Goal: Task Accomplishment & Management: Use online tool/utility

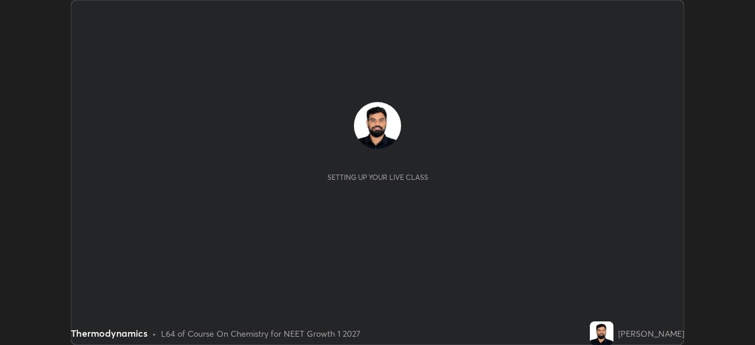
scroll to position [345, 755]
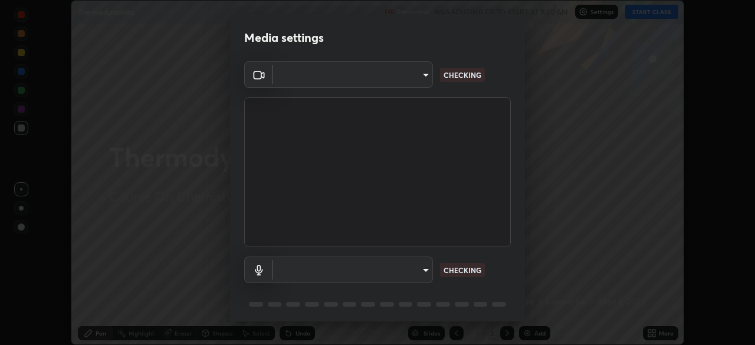
type input "150ce54b6659d6facffdc1d488e586a8afcf012d443804c7c5fd1c8fc4ffae65"
type input "default"
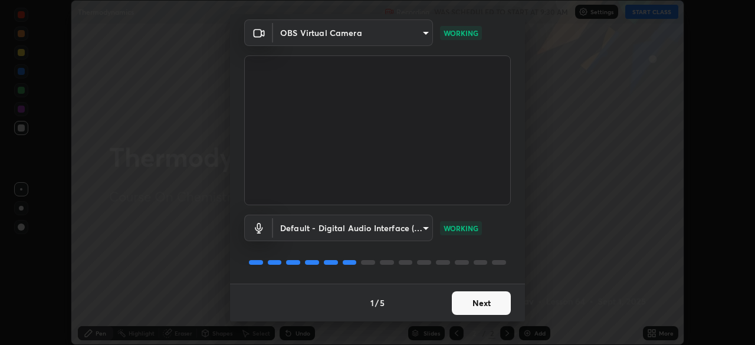
click at [483, 299] on button "Next" at bounding box center [481, 303] width 59 height 24
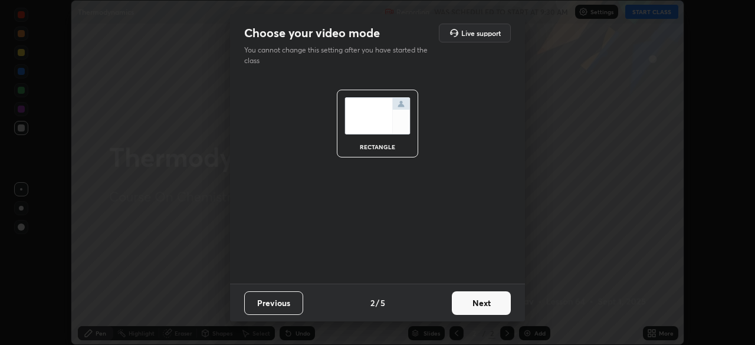
scroll to position [0, 0]
click at [486, 305] on button "Next" at bounding box center [481, 303] width 59 height 24
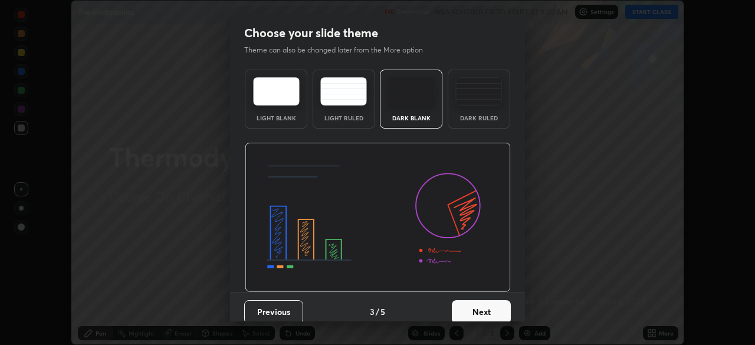
click at [477, 123] on div "Dark Ruled" at bounding box center [478, 99] width 62 height 59
click at [485, 314] on button "Next" at bounding box center [481, 312] width 59 height 24
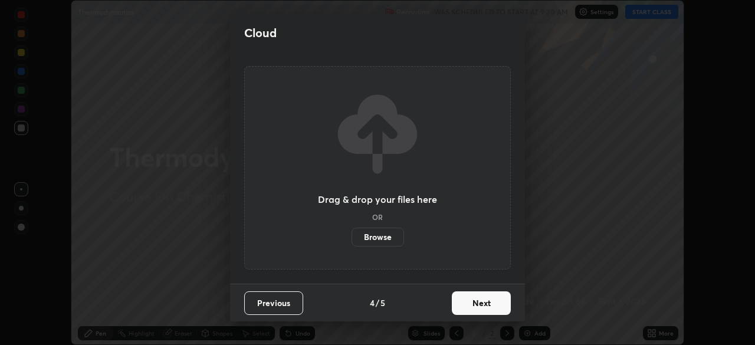
click at [483, 305] on button "Next" at bounding box center [481, 303] width 59 height 24
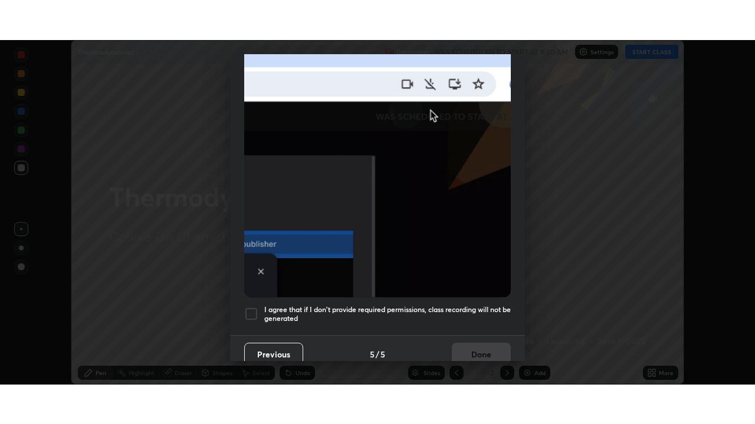
scroll to position [282, 0]
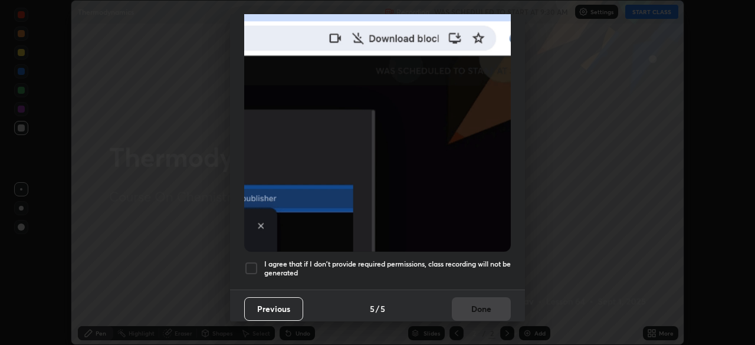
click at [449, 265] on h5 "I agree that if I don't provide required permissions, class recording will not …" at bounding box center [387, 268] width 246 height 18
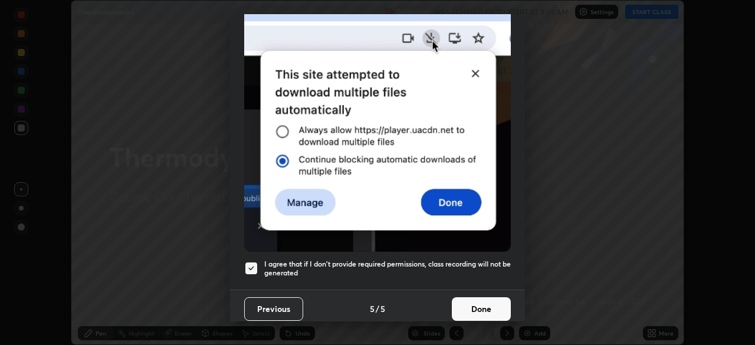
click at [476, 302] on button "Done" at bounding box center [481, 309] width 59 height 24
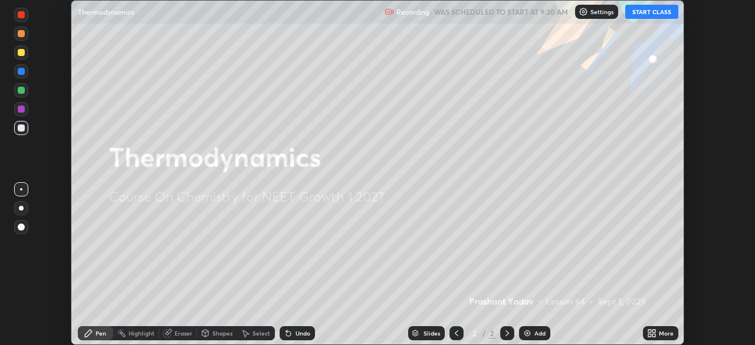
click at [647, 17] on button "START CLASS" at bounding box center [651, 12] width 53 height 14
click at [655, 336] on icon at bounding box center [653, 335] width 3 height 3
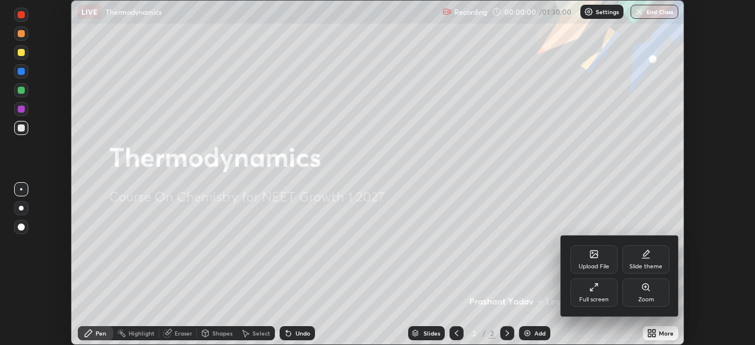
click at [590, 295] on div "Full screen" at bounding box center [593, 292] width 47 height 28
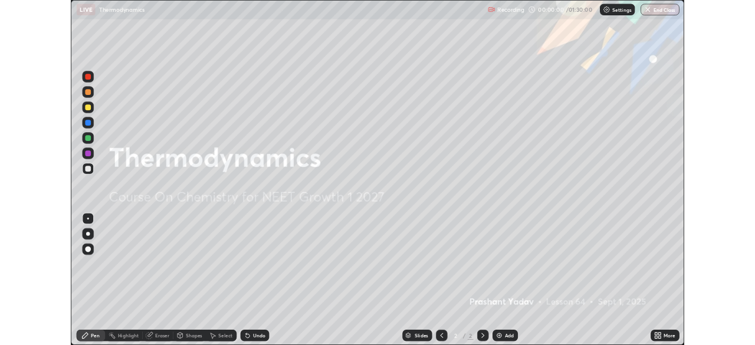
scroll to position [424, 755]
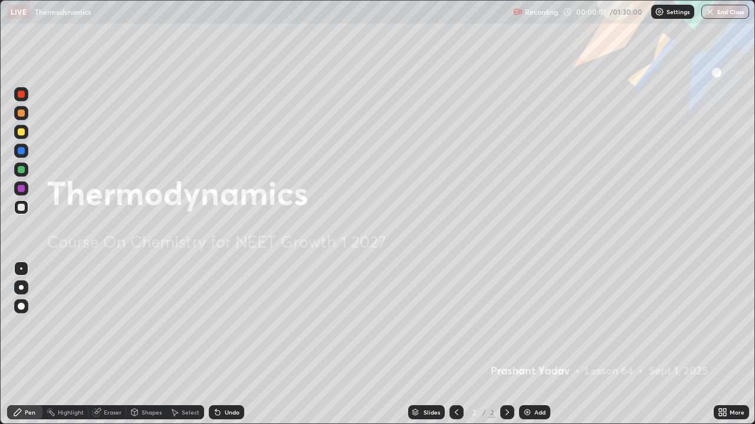
click at [532, 344] on div "Add" at bounding box center [534, 413] width 31 height 14
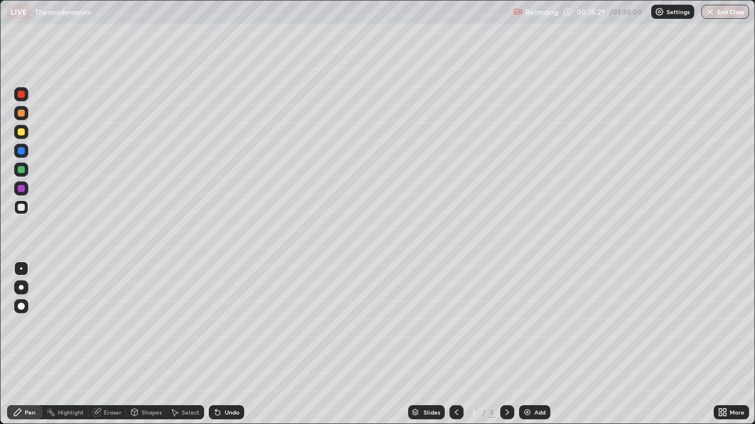
click at [531, 344] on div "Add" at bounding box center [534, 413] width 31 height 14
click at [459, 344] on icon at bounding box center [456, 412] width 9 height 9
click at [506, 344] on icon at bounding box center [506, 412] width 9 height 9
click at [541, 344] on div "Add" at bounding box center [534, 413] width 31 height 14
click at [237, 344] on div "Undo" at bounding box center [226, 413] width 35 height 14
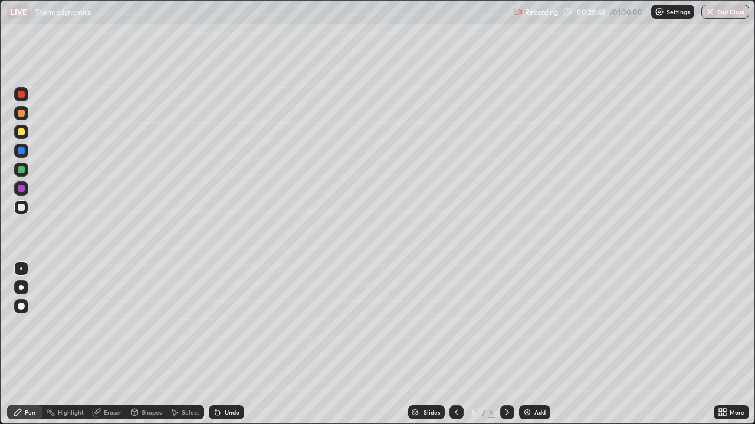
click at [238, 344] on div "Undo" at bounding box center [226, 413] width 35 height 14
click at [249, 344] on div "Slides 5 / 5 Add" at bounding box center [478, 413] width 469 height 24
click at [233, 344] on div "Undo" at bounding box center [232, 413] width 15 height 6
click at [238, 344] on div "Undo" at bounding box center [226, 413] width 35 height 14
click at [544, 344] on div "Add" at bounding box center [539, 413] width 11 height 6
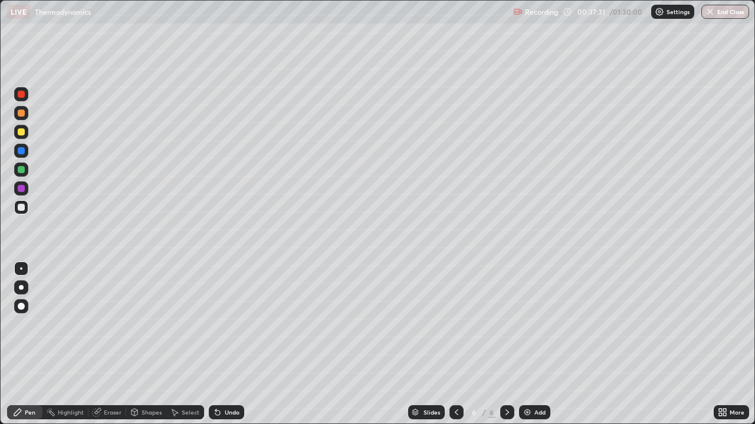
click at [225, 344] on div "Undo" at bounding box center [232, 413] width 15 height 6
click at [222, 344] on div "Undo" at bounding box center [226, 413] width 35 height 14
click at [225, 344] on div "Undo" at bounding box center [232, 413] width 15 height 6
click at [226, 344] on div "Undo" at bounding box center [232, 413] width 15 height 6
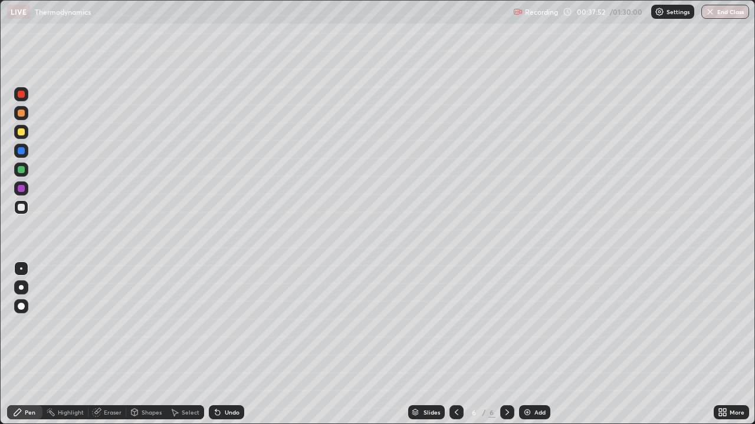
click at [226, 344] on div "Undo" at bounding box center [232, 413] width 15 height 6
click at [526, 344] on img at bounding box center [526, 412] width 9 height 9
click at [231, 344] on div "Undo" at bounding box center [232, 413] width 15 height 6
click at [234, 344] on div "Undo" at bounding box center [226, 413] width 35 height 14
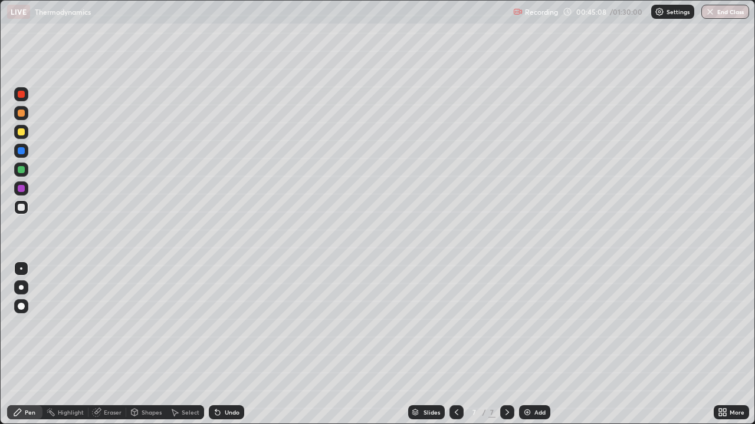
click at [220, 344] on icon at bounding box center [217, 412] width 9 height 9
click at [223, 344] on div "Undo" at bounding box center [226, 413] width 35 height 14
click at [527, 344] on div "Add" at bounding box center [534, 413] width 31 height 14
click at [231, 344] on div "Undo" at bounding box center [232, 413] width 15 height 6
click at [116, 344] on div "Eraser" at bounding box center [113, 413] width 18 height 6
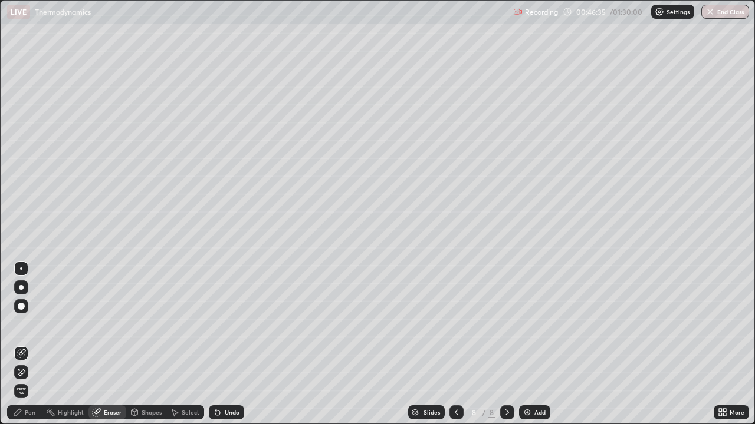
click at [26, 344] on div "Pen" at bounding box center [24, 413] width 35 height 14
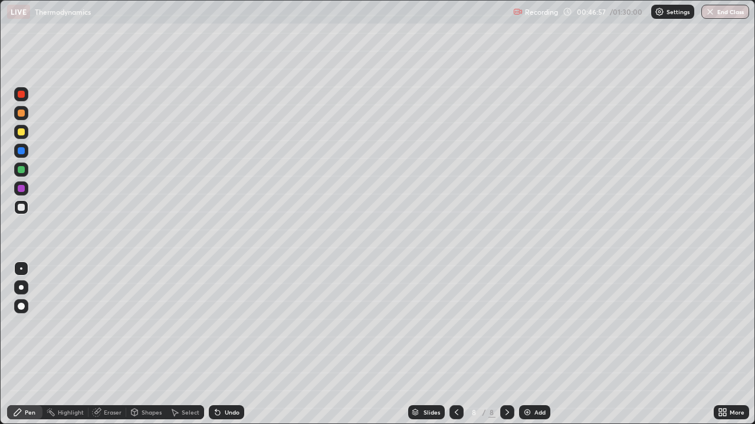
click at [225, 344] on div "Undo" at bounding box center [232, 413] width 15 height 6
click at [456, 344] on icon at bounding box center [456, 412] width 9 height 9
click at [536, 344] on div "Add" at bounding box center [534, 413] width 31 height 14
click at [223, 344] on div "Undo" at bounding box center [226, 413] width 35 height 14
click at [226, 344] on div "Undo" at bounding box center [232, 413] width 15 height 6
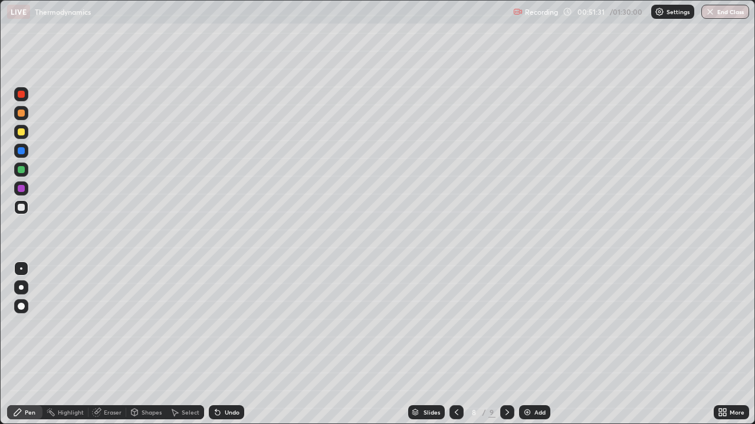
click at [530, 344] on img at bounding box center [526, 412] width 9 height 9
click at [224, 344] on div "Undo" at bounding box center [226, 413] width 35 height 14
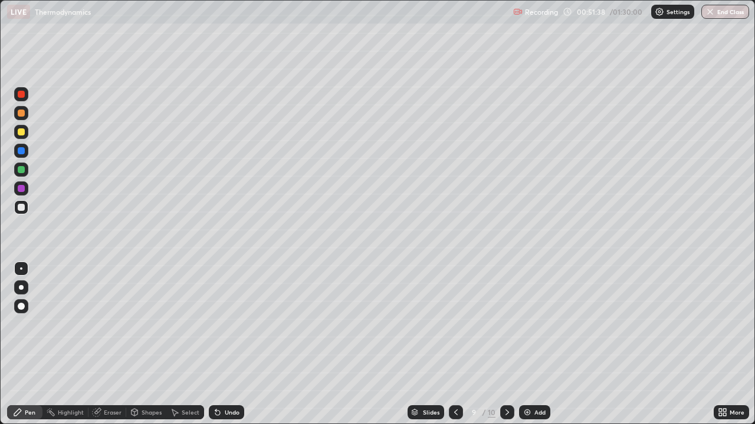
click at [220, 344] on icon at bounding box center [217, 412] width 9 height 9
click at [535, 344] on div "Add" at bounding box center [539, 413] width 11 height 6
click at [532, 344] on div "Add" at bounding box center [534, 413] width 31 height 14
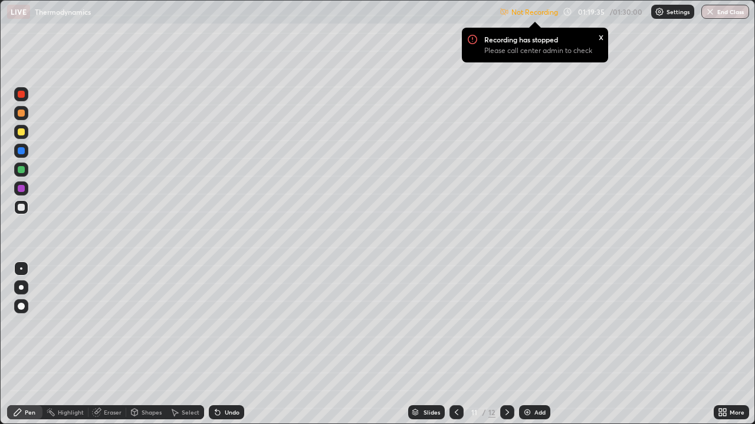
click at [535, 344] on div "Add" at bounding box center [539, 413] width 11 height 6
click at [456, 344] on icon at bounding box center [457, 413] width 4 height 6
click at [530, 344] on img at bounding box center [526, 412] width 9 height 9
click at [228, 344] on div "Undo" at bounding box center [232, 413] width 15 height 6
click at [229, 344] on div "Undo" at bounding box center [226, 413] width 35 height 14
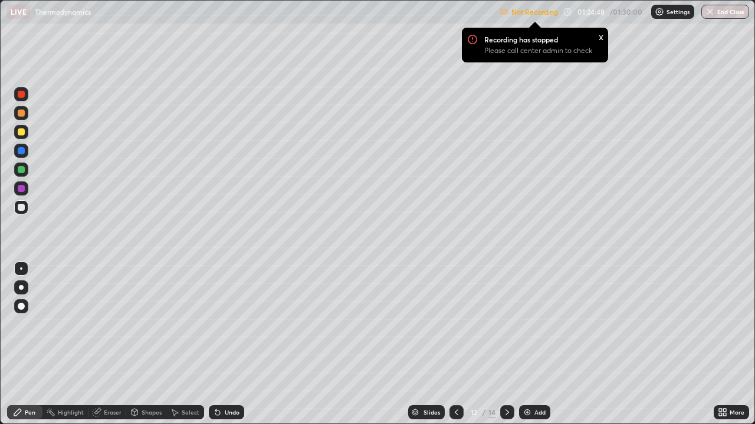
click at [718, 18] on button "End Class" at bounding box center [725, 12] width 48 height 14
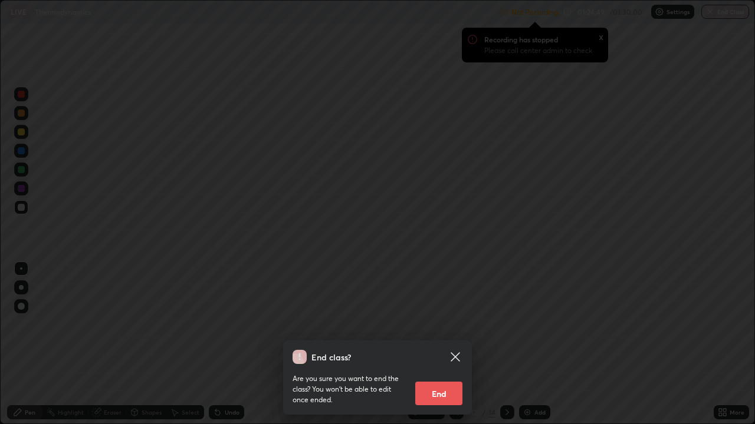
click at [716, 14] on div "End class? Are you sure you want to end the class? You won’t be able to edit on…" at bounding box center [377, 212] width 755 height 424
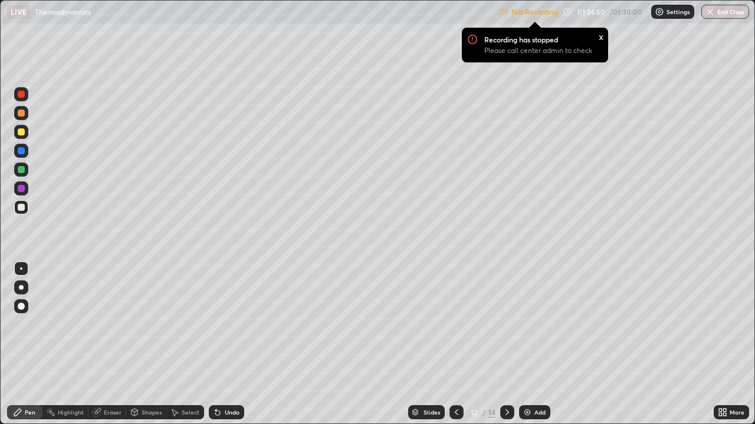
click at [722, 8] on button "End Class" at bounding box center [725, 12] width 48 height 14
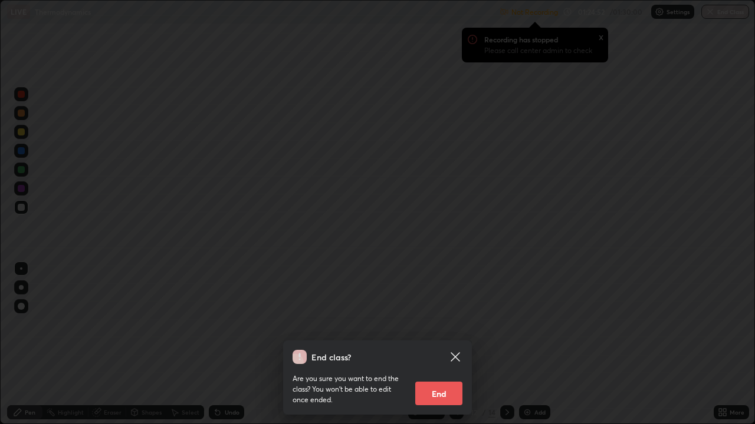
click at [452, 344] on button "End" at bounding box center [438, 394] width 47 height 24
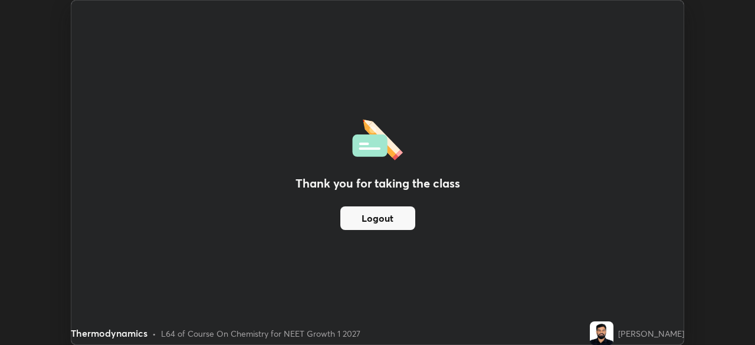
scroll to position [58613, 58203]
